Goal: Find specific page/section: Find specific page/section

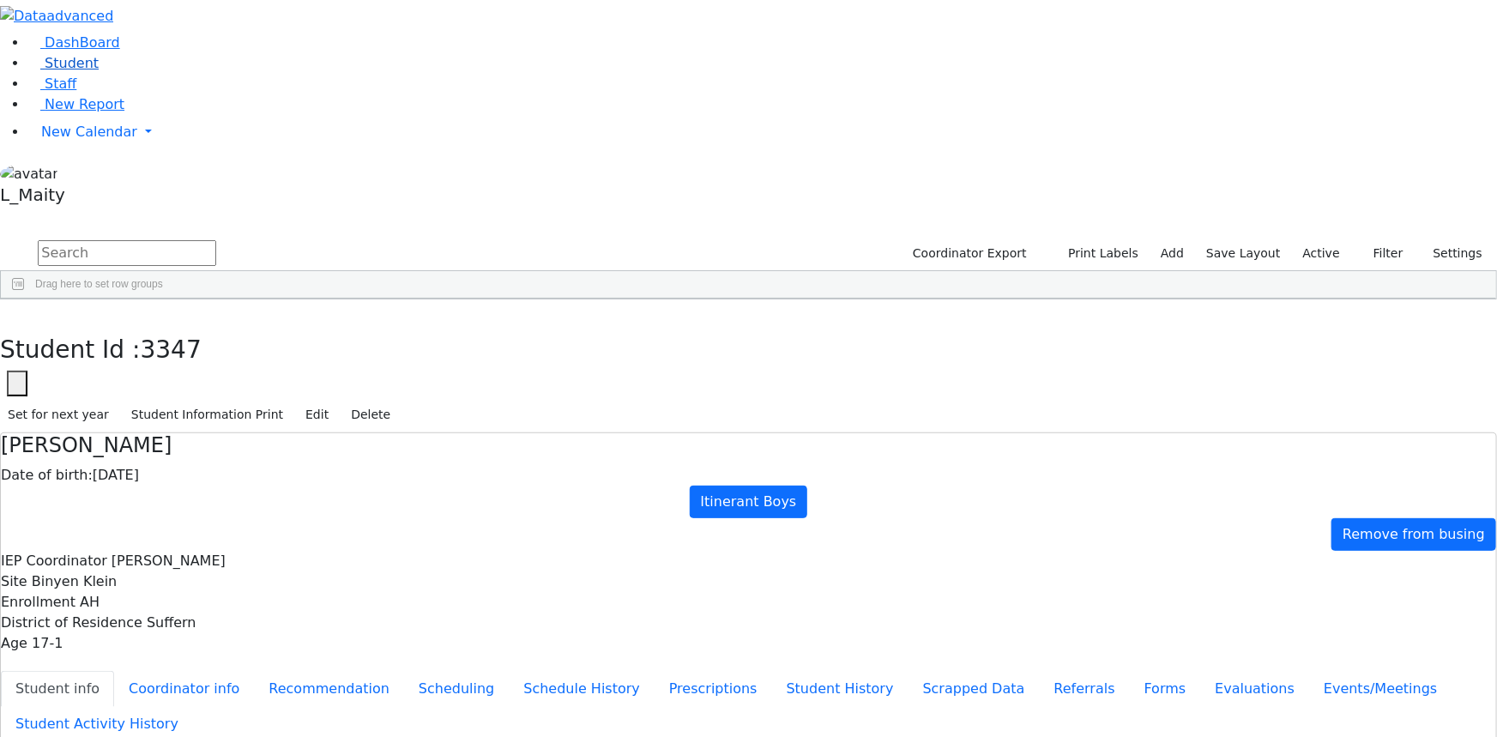
scroll to position [103, 0]
click at [91, 71] on link "Student" at bounding box center [62, 63] width 71 height 16
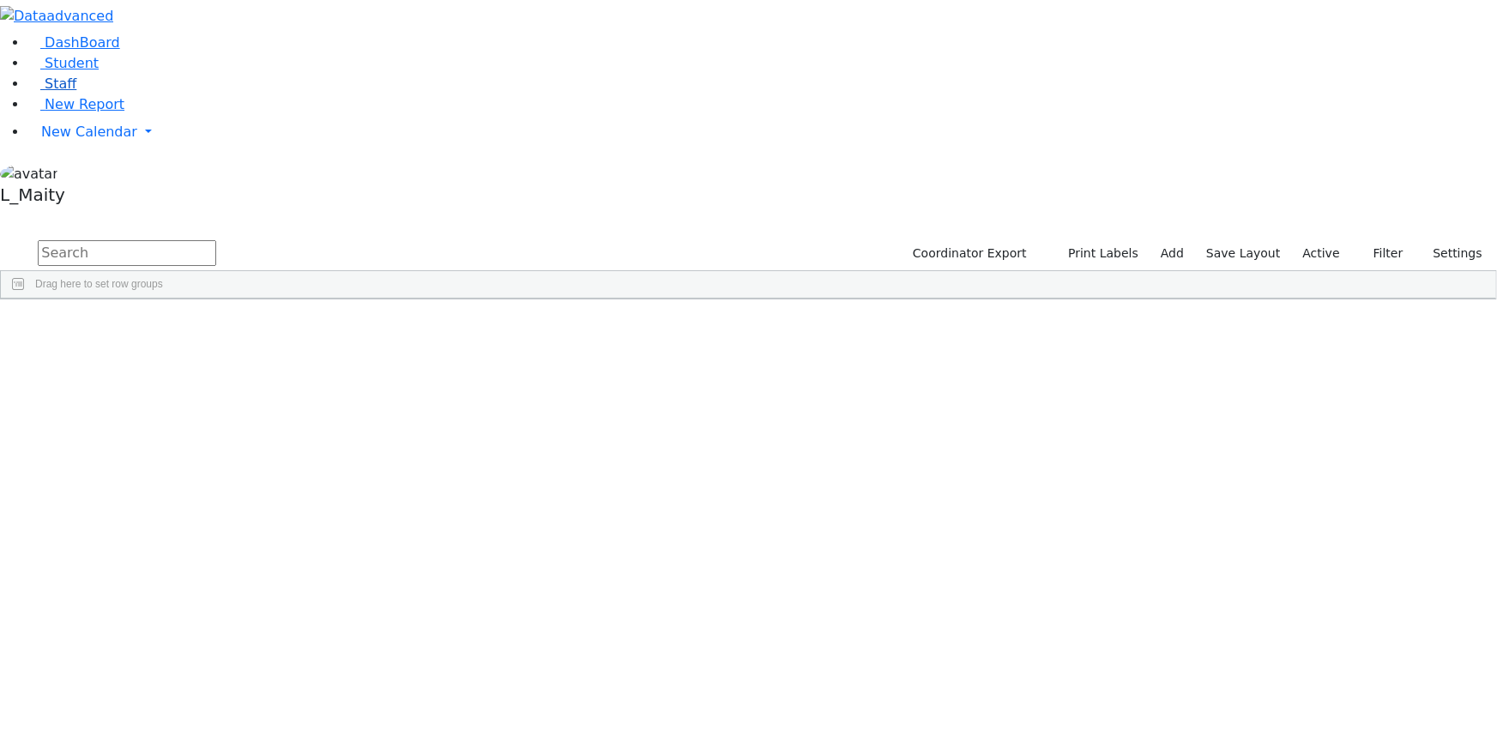
click at [76, 92] on link "Staff" at bounding box center [51, 83] width 49 height 16
